Goal: Transaction & Acquisition: Purchase product/service

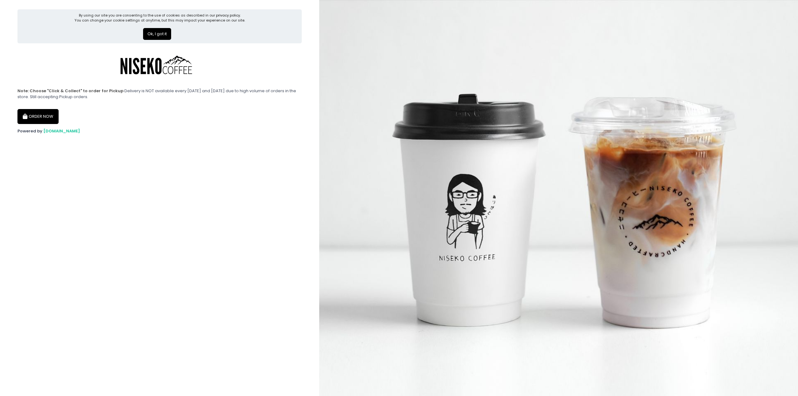
click at [36, 112] on button "ORDER NOW" at bounding box center [37, 116] width 41 height 15
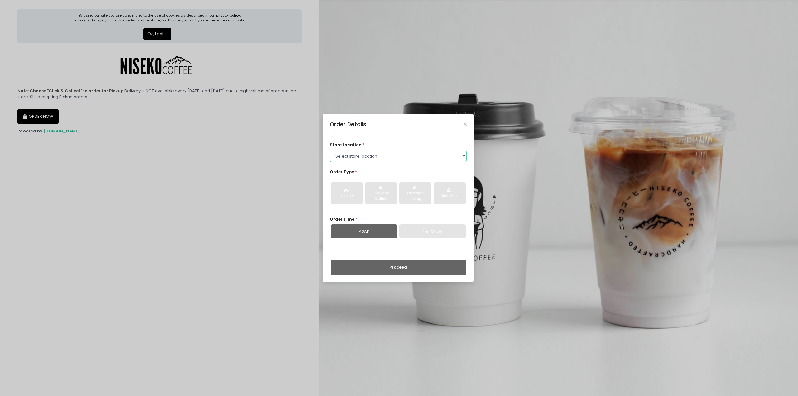
click at [355, 152] on select "Select store location [GEOGRAPHIC_DATA] [GEOGRAPHIC_DATA] Niseko Coffee [GEOGRA…" at bounding box center [398, 156] width 137 height 12
select select "645a039fd957f8b56cab6e88"
click at [330, 150] on select "Select store location [GEOGRAPHIC_DATA] [GEOGRAPHIC_DATA] Niseko Coffee [GEOGRA…" at bounding box center [398, 156] width 137 height 12
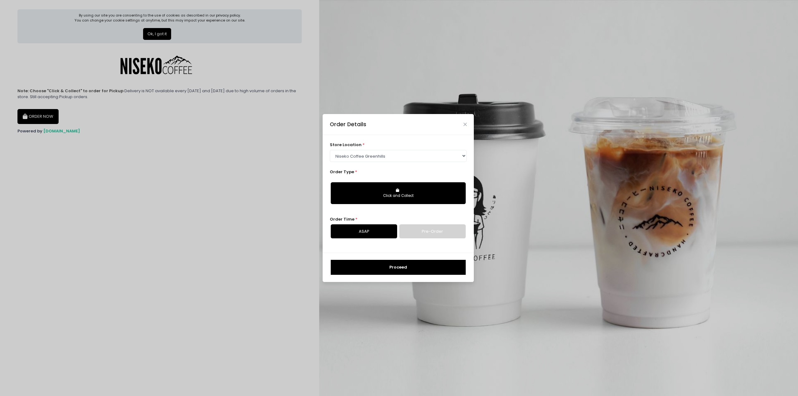
drag, startPoint x: 370, startPoint y: 194, endPoint x: 344, endPoint y: 172, distance: 34.5
click at [303, 160] on div "Order Details store location * Select store location Niseko Coffee Greenhills N…" at bounding box center [399, 198] width 798 height 396
click at [406, 229] on link "Pre-Order" at bounding box center [432, 231] width 66 height 14
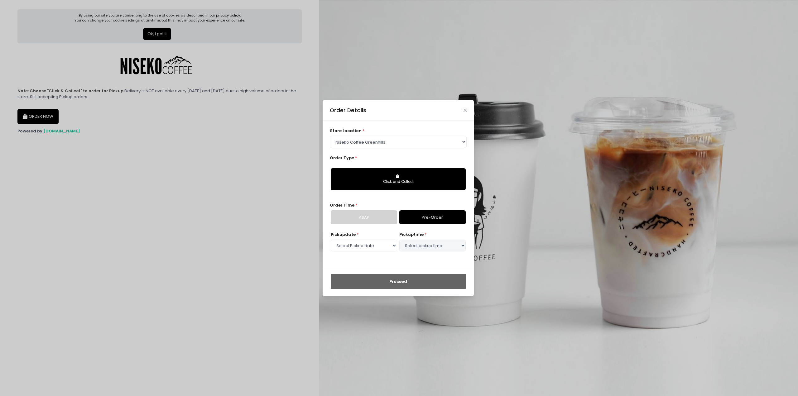
select select "[DATE]"
click at [379, 223] on link "ASAP" at bounding box center [364, 217] width 66 height 14
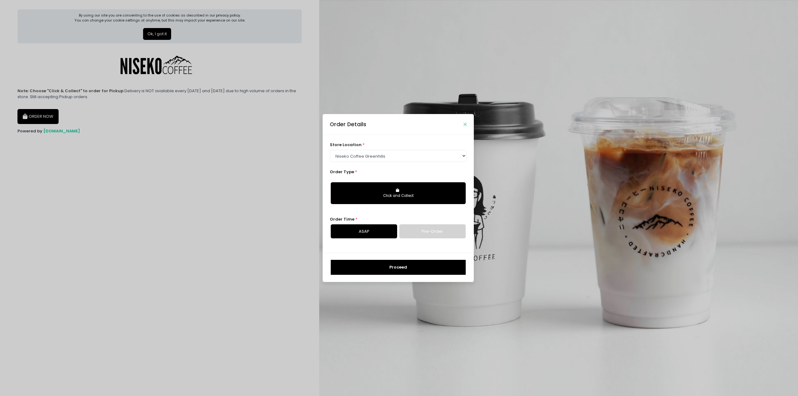
click at [464, 126] on icon "Close" at bounding box center [464, 124] width 3 height 5
